Goal: Task Accomplishment & Management: Manage account settings

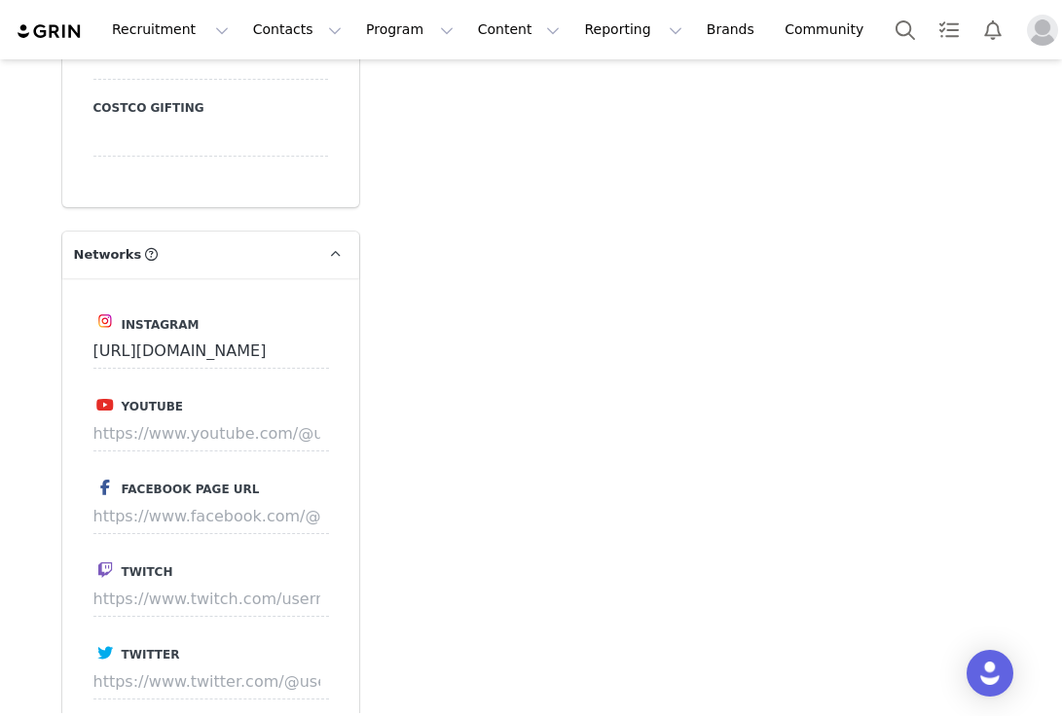
scroll to position [2586, 0]
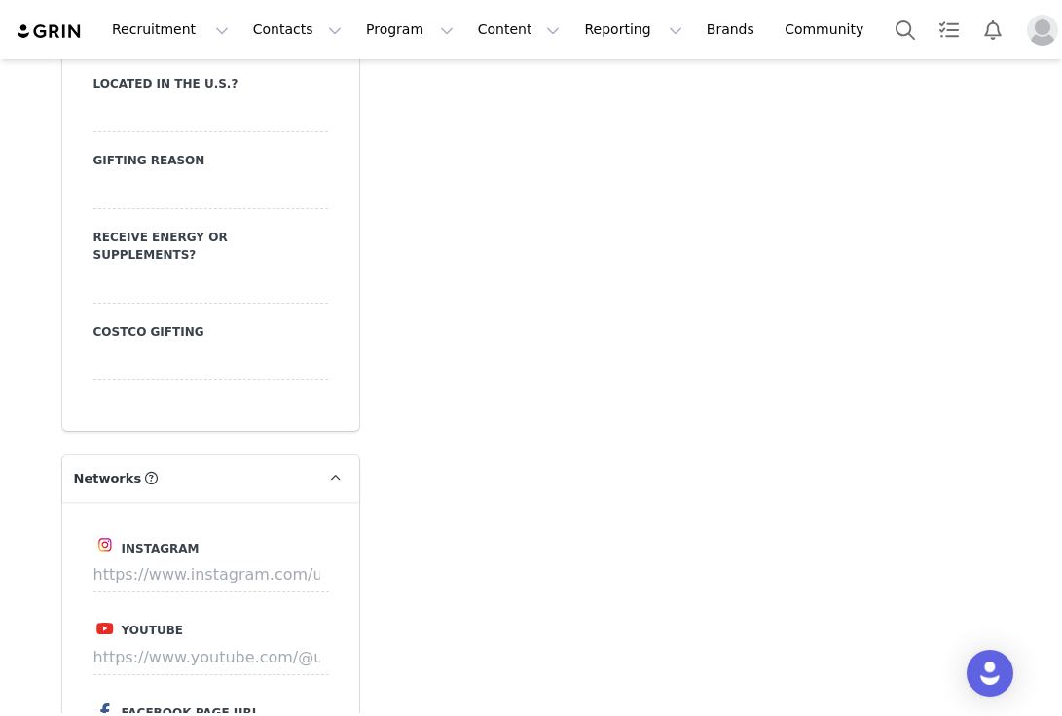
scroll to position [2372, 0]
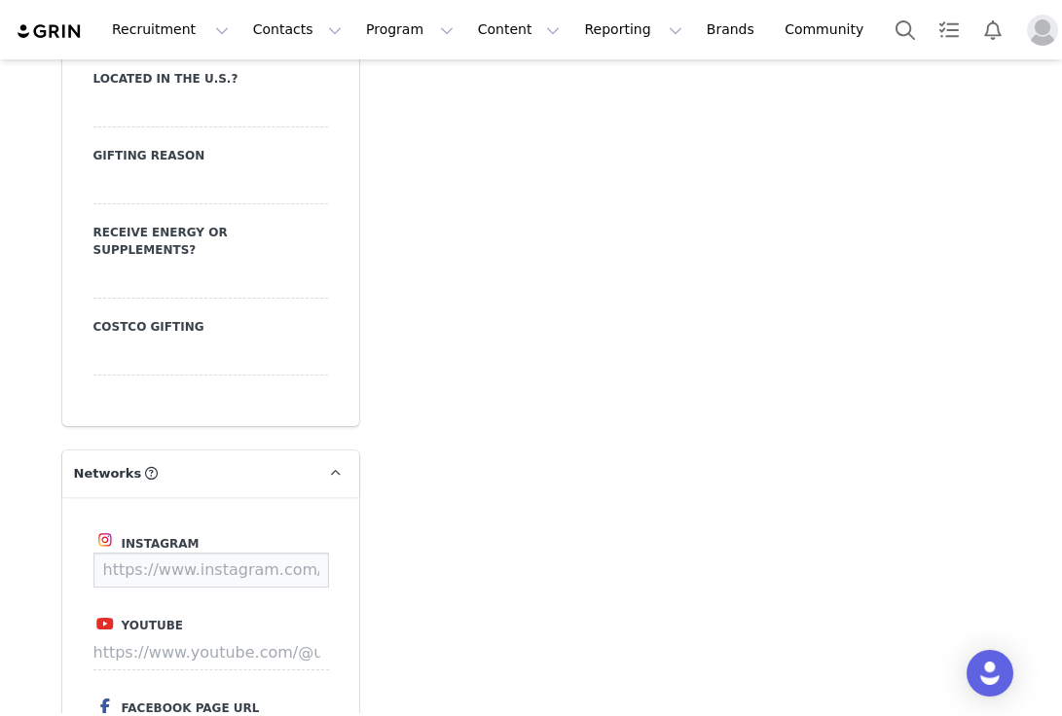
click at [287, 553] on input at bounding box center [211, 570] width 236 height 35
paste input "[URL][DOMAIN_NAME]"
click at [312, 553] on button "Save" at bounding box center [292, 570] width 71 height 35
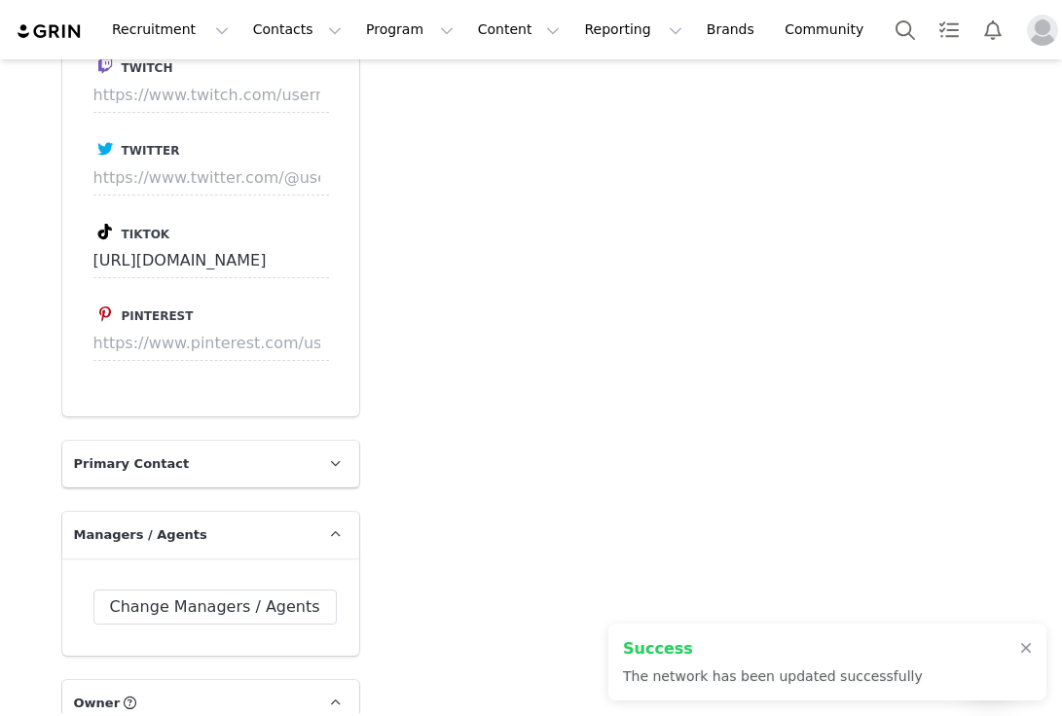
type input "[URL][DOMAIN_NAME]"
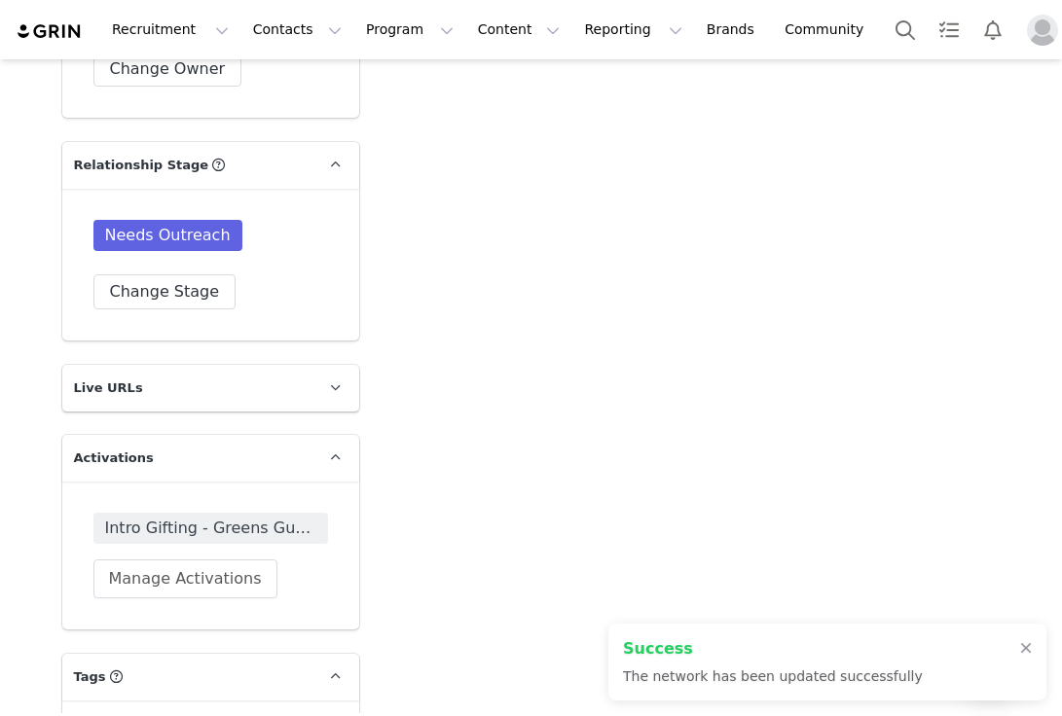
scroll to position [3974, 0]
